Goal: Task Accomplishment & Management: Manage account settings

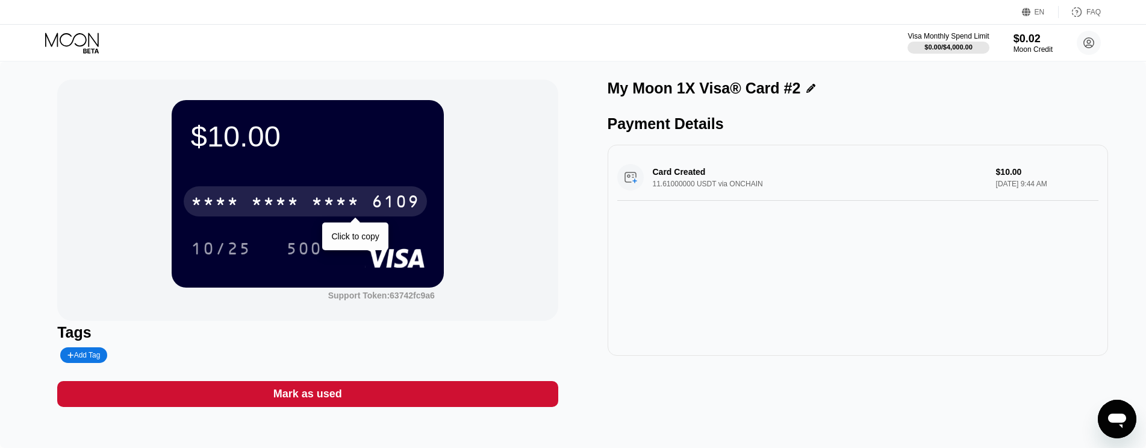
click at [384, 199] on div "6109" at bounding box center [396, 202] width 48 height 19
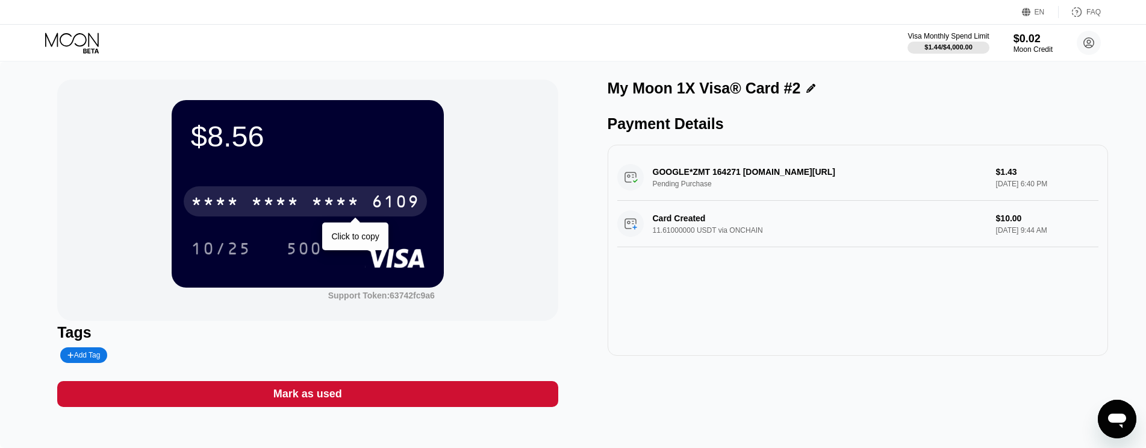
click at [416, 196] on div "6109" at bounding box center [396, 202] width 48 height 19
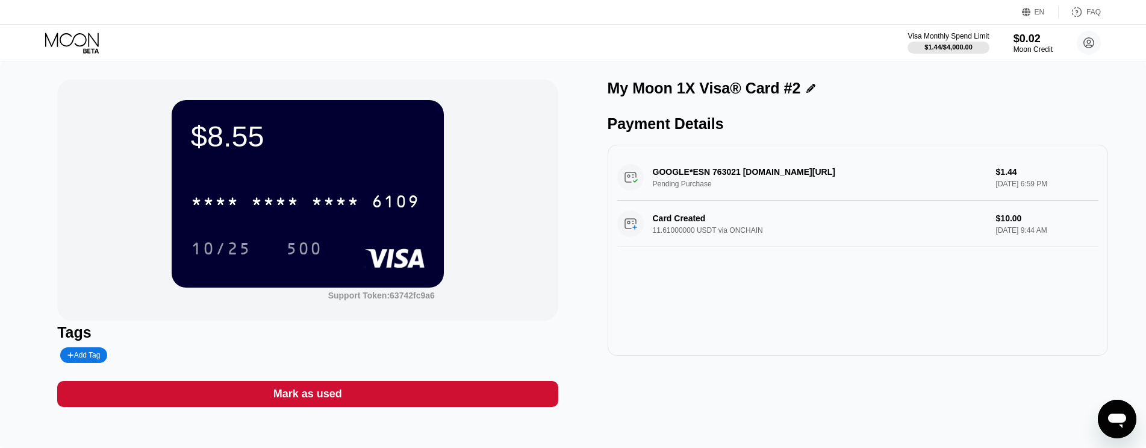
click at [63, 34] on icon at bounding box center [72, 40] width 54 height 14
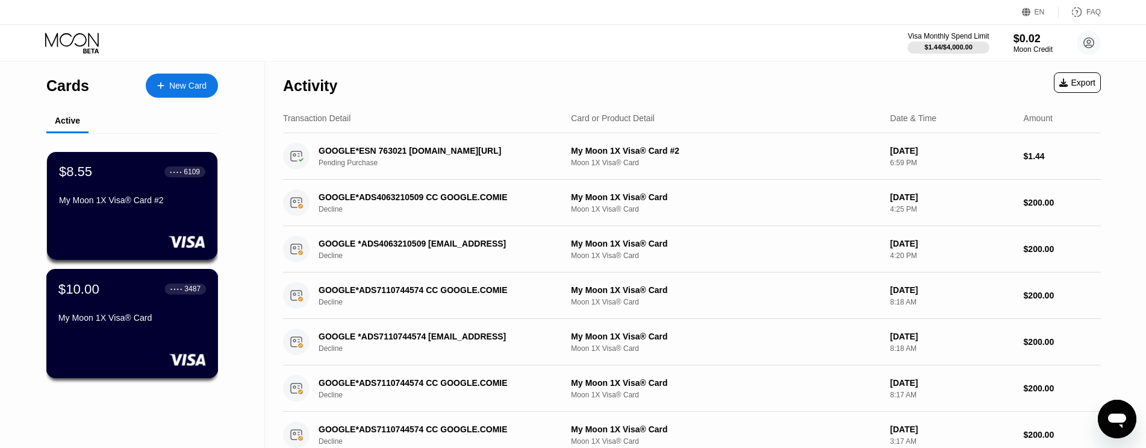
click at [127, 313] on div "$10.00 ● ● ● ● 3487 My Moon 1X Visa® Card" at bounding box center [132, 304] width 148 height 46
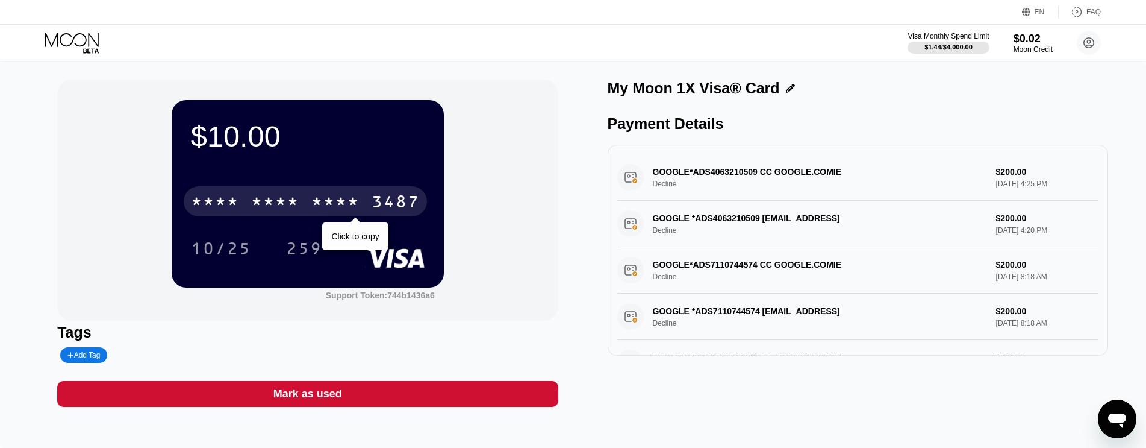
click at [379, 201] on div "3487" at bounding box center [396, 202] width 48 height 19
